Goal: Task Accomplishment & Management: Use online tool/utility

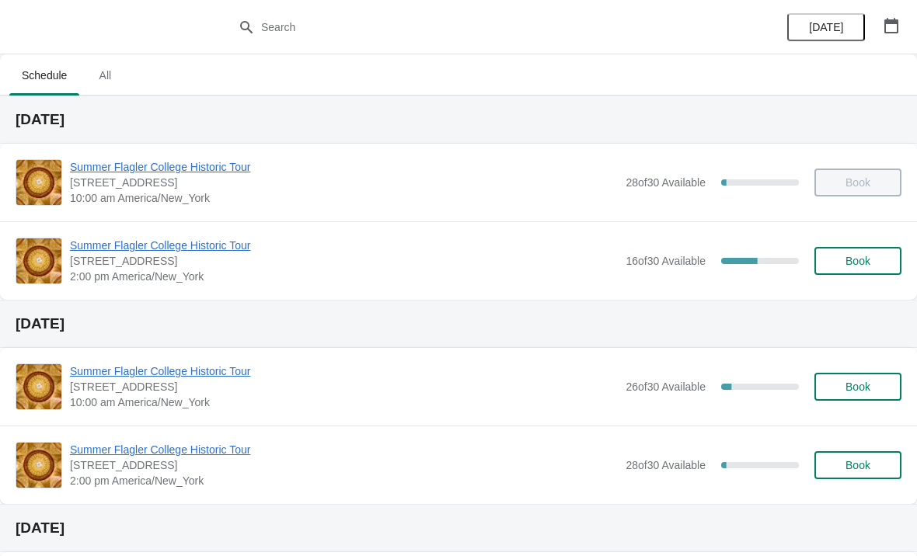
click at [180, 252] on span "Summer Flagler College Historic Tour" at bounding box center [344, 246] width 548 height 16
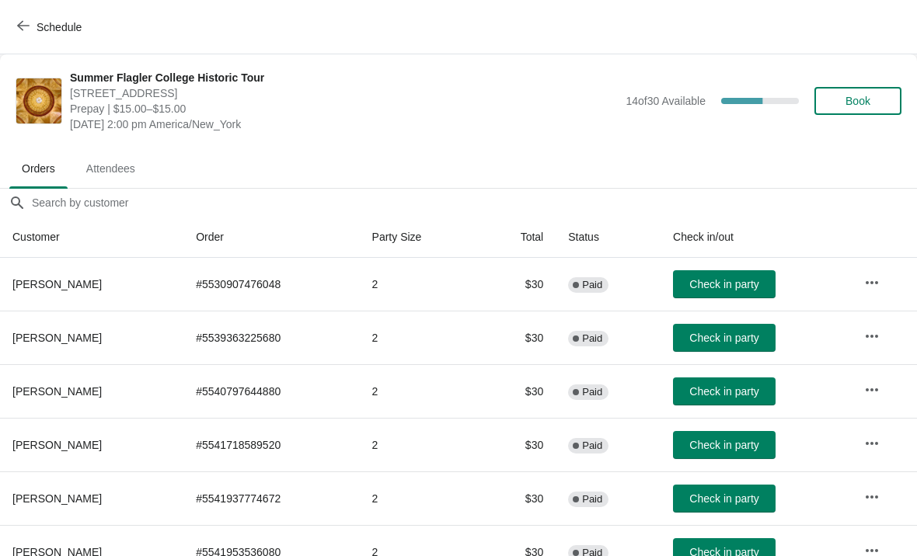
click at [746, 281] on span "Check in party" at bounding box center [723, 284] width 69 height 12
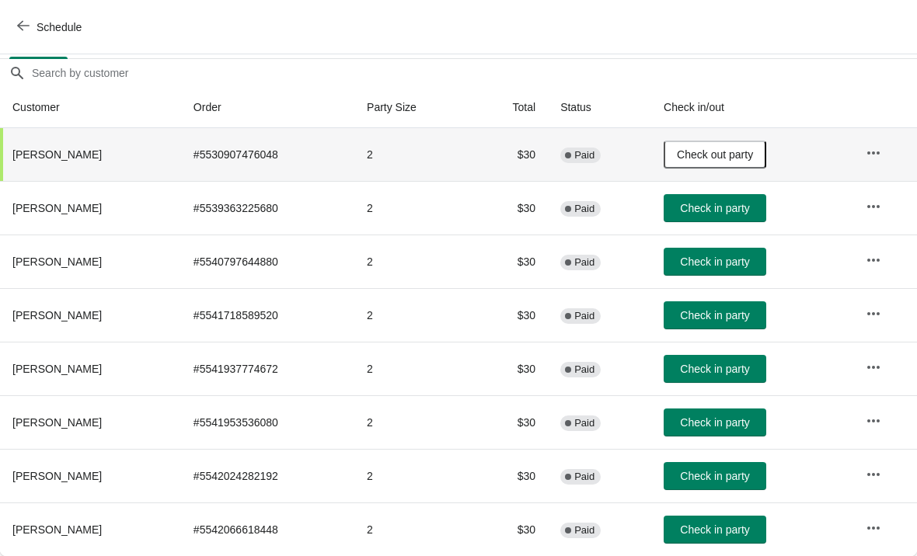
scroll to position [130, 0]
click at [713, 472] on span "Check in party" at bounding box center [714, 476] width 69 height 12
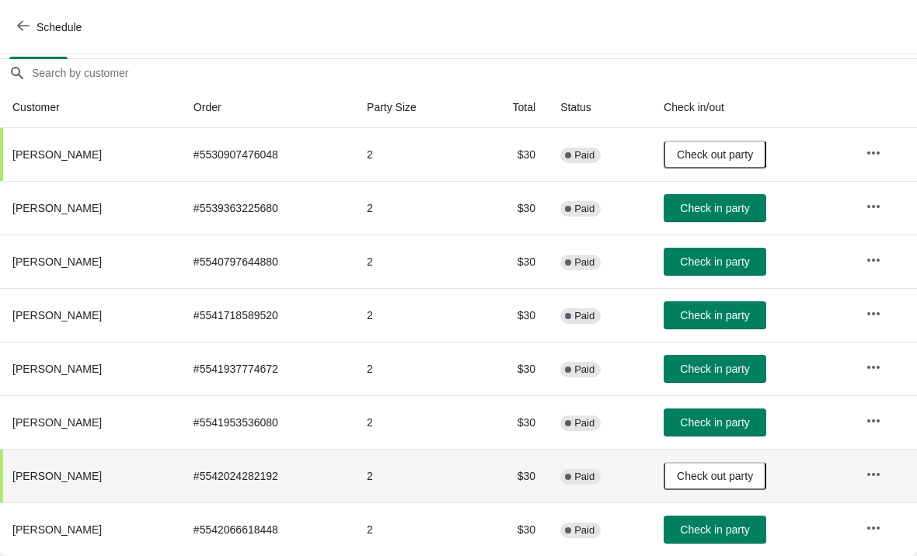
click at [681, 428] on span "Check in party" at bounding box center [715, 422] width 78 height 12
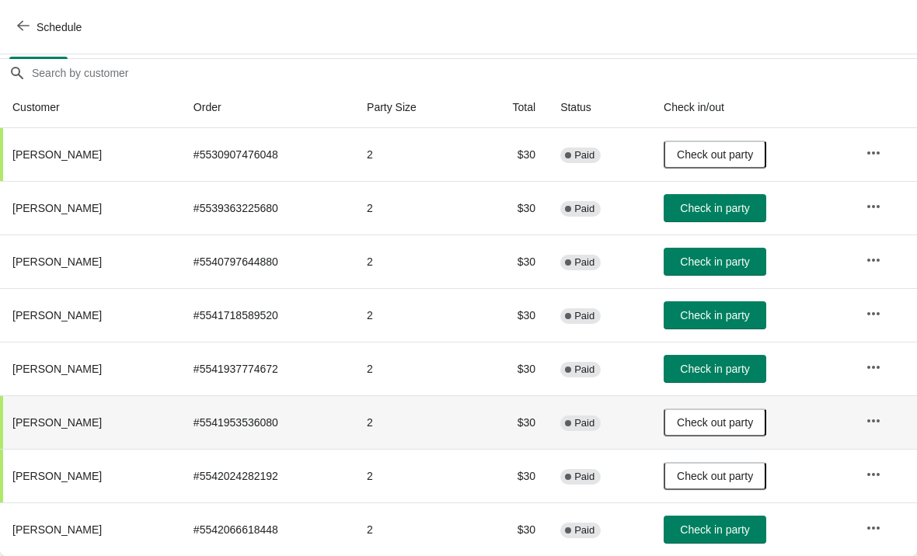
click at [726, 304] on button "Check in party" at bounding box center [714, 315] width 103 height 28
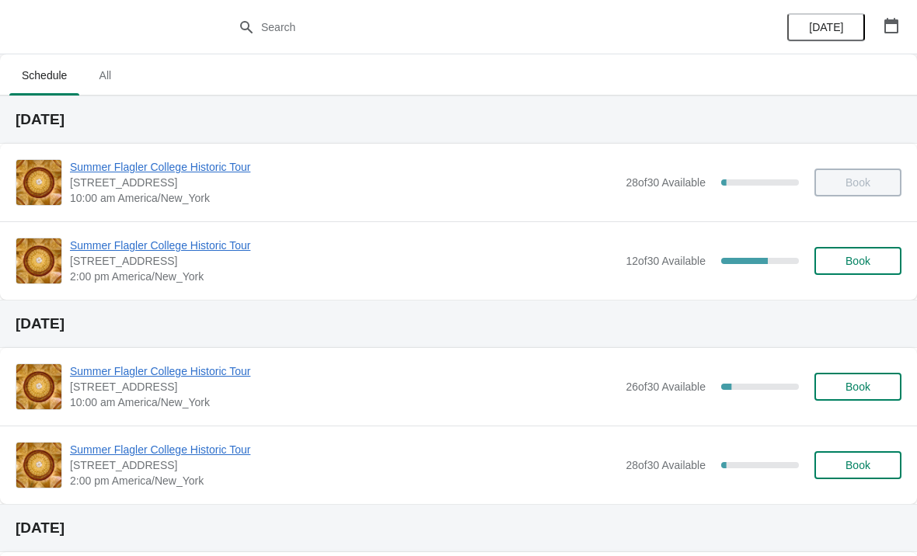
click at [101, 241] on span "Summer Flagler College Historic Tour" at bounding box center [344, 246] width 548 height 16
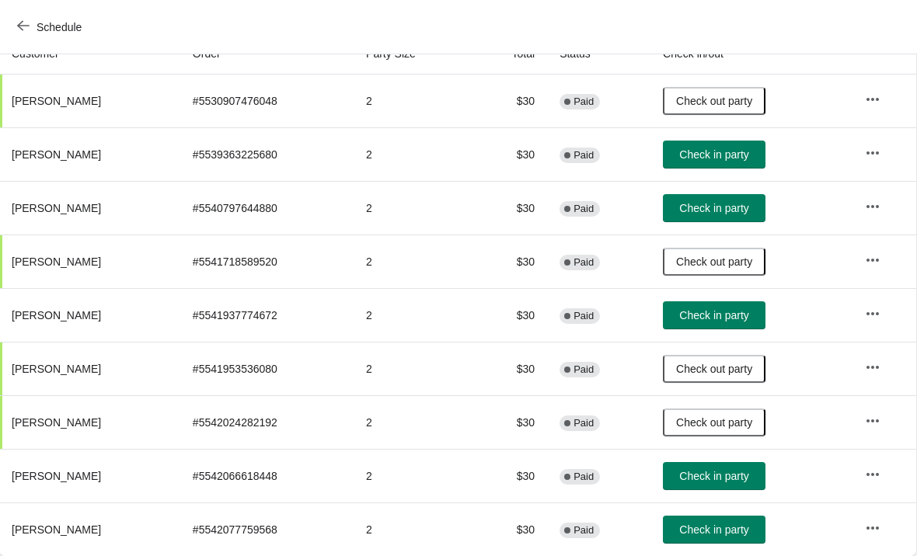
scroll to position [183, 1]
click at [718, 221] on button "Check in party" at bounding box center [714, 208] width 103 height 28
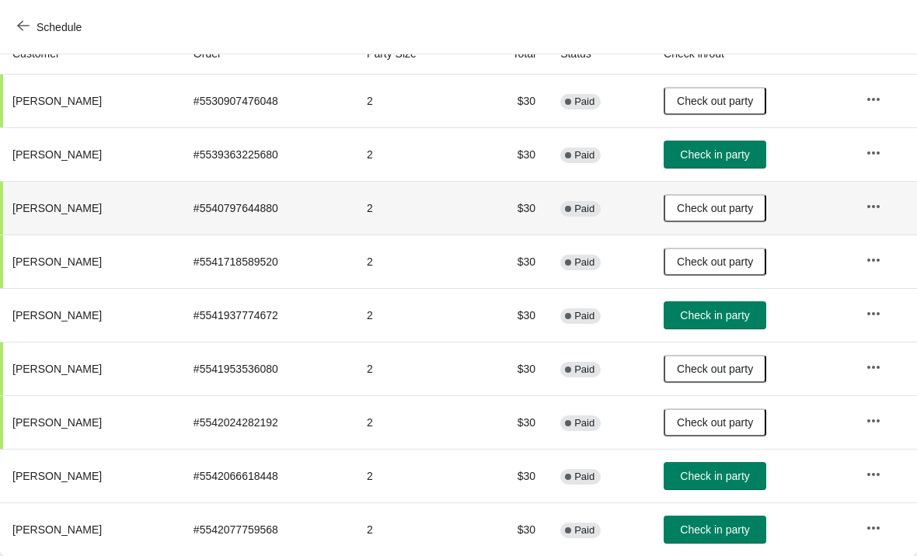
scroll to position [183, 0]
click at [733, 529] on span "Check in party" at bounding box center [714, 530] width 69 height 12
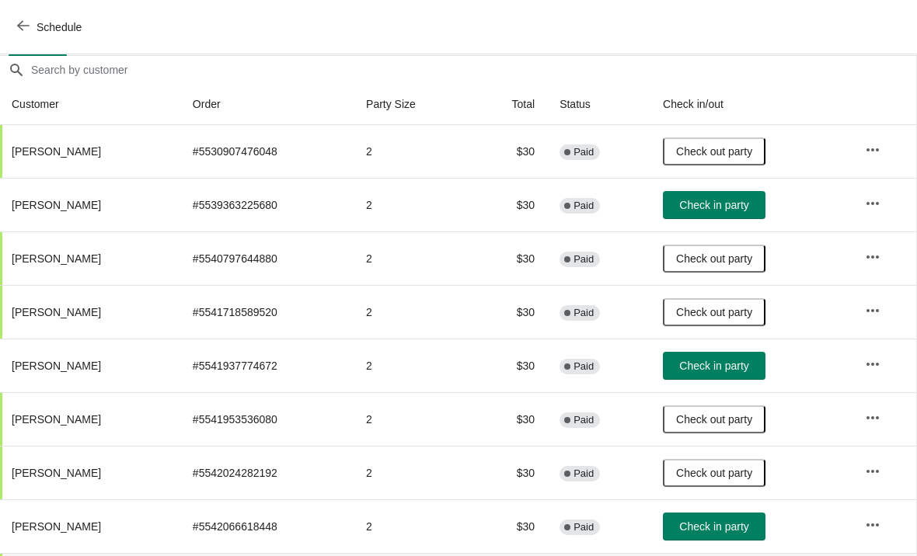
scroll to position [132, 1]
click at [713, 208] on span "Check in party" at bounding box center [713, 206] width 69 height 12
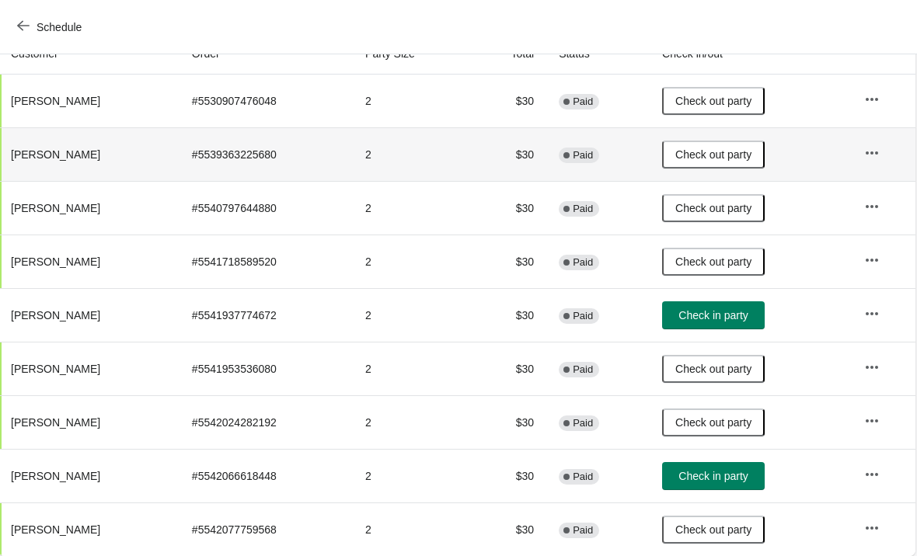
scroll to position [183, 1]
click at [707, 327] on button "Check in party" at bounding box center [714, 315] width 103 height 28
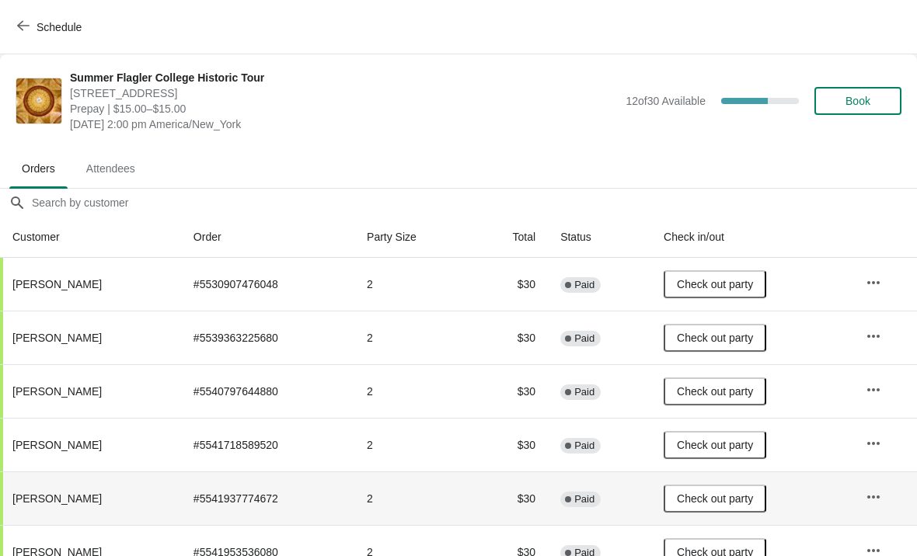
scroll to position [0, 0]
click at [37, 23] on span "Schedule" at bounding box center [59, 27] width 45 height 12
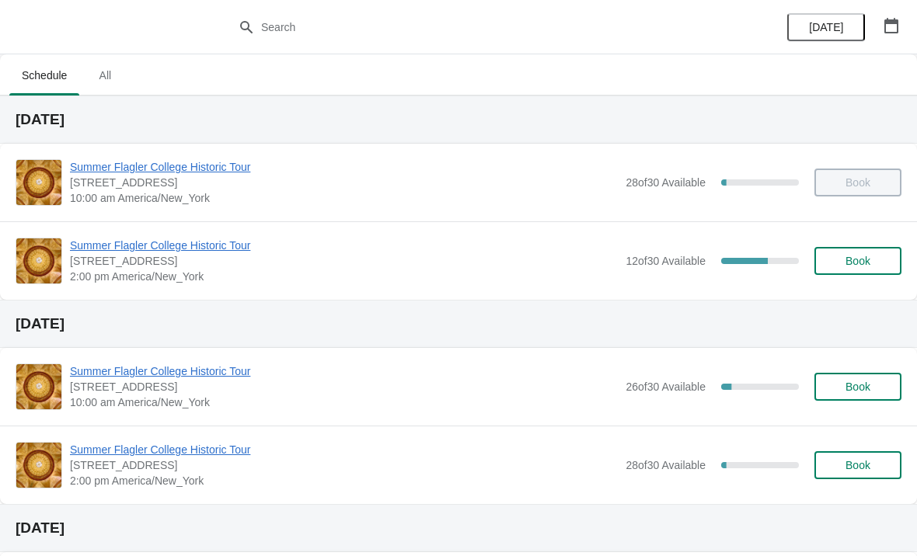
click at [114, 252] on span "Summer Flagler College Historic Tour" at bounding box center [344, 246] width 548 height 16
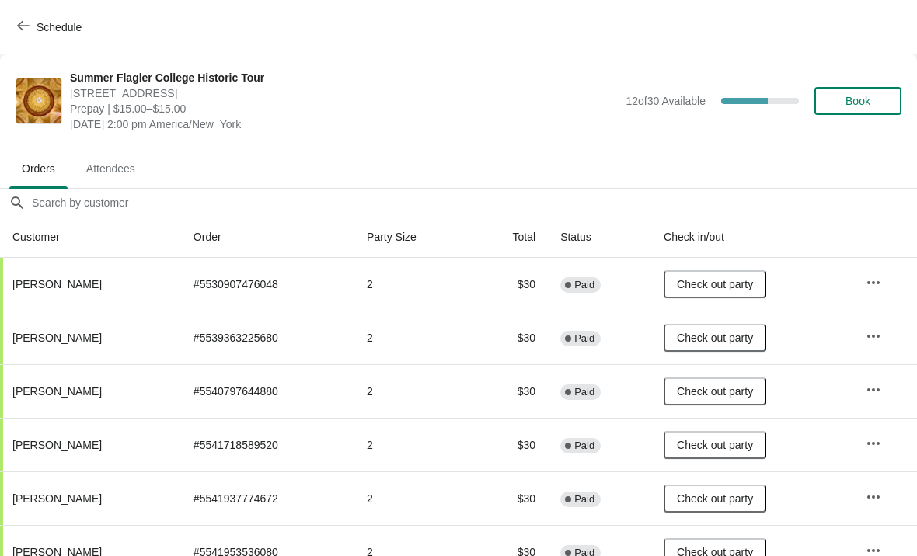
click at [109, 251] on th "Customer" at bounding box center [90, 237] width 181 height 41
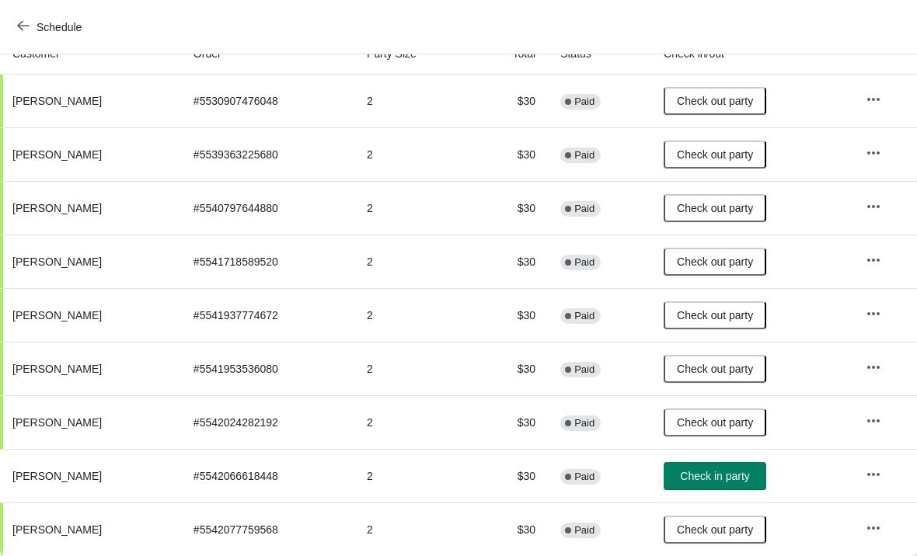
scroll to position [183, 0]
click at [736, 478] on span "Check in party" at bounding box center [714, 476] width 69 height 12
